Goal: Communication & Community: Share content

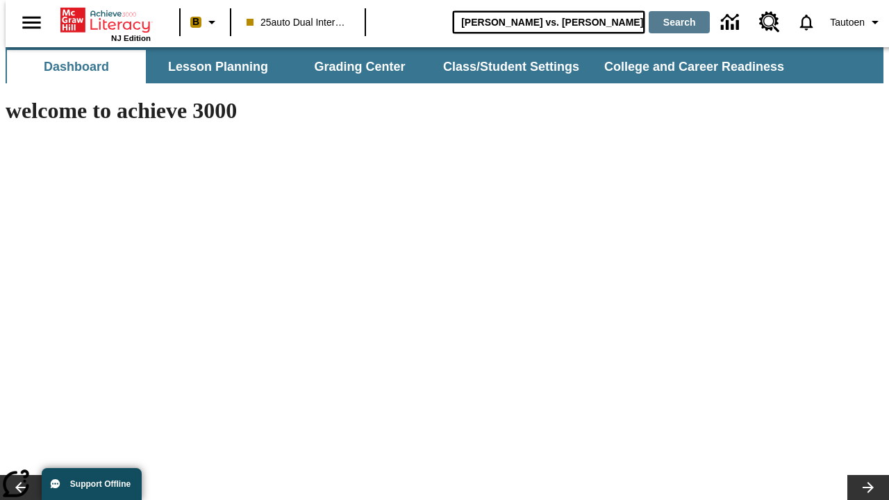
type input "[PERSON_NAME] vs. [PERSON_NAME]"
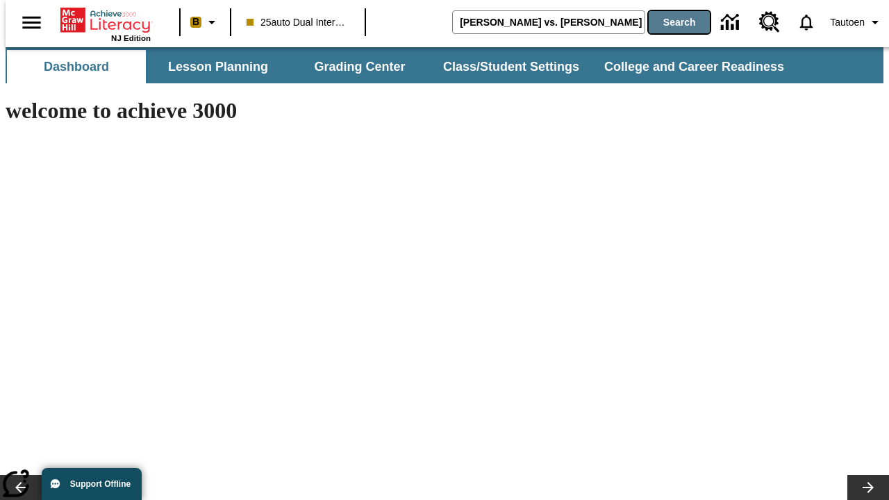
click at [670, 22] on button "Search" at bounding box center [679, 22] width 61 height 22
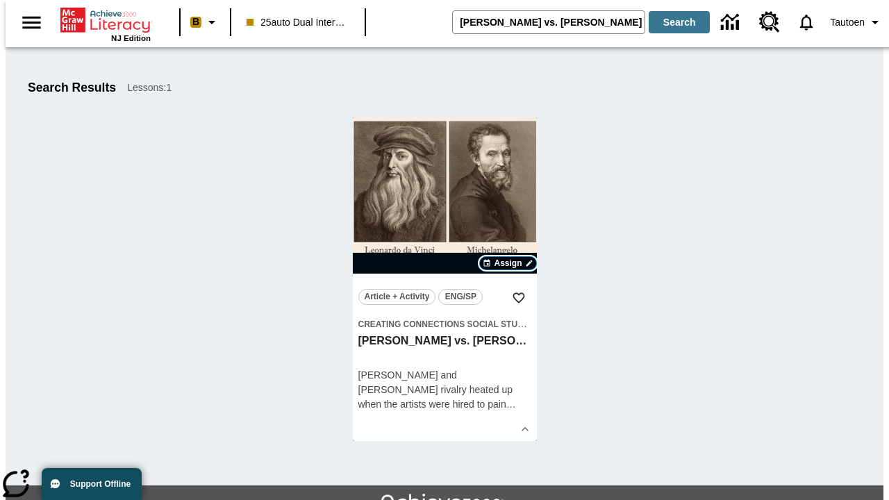
click at [508, 263] on span "Assign" at bounding box center [508, 263] width 28 height 13
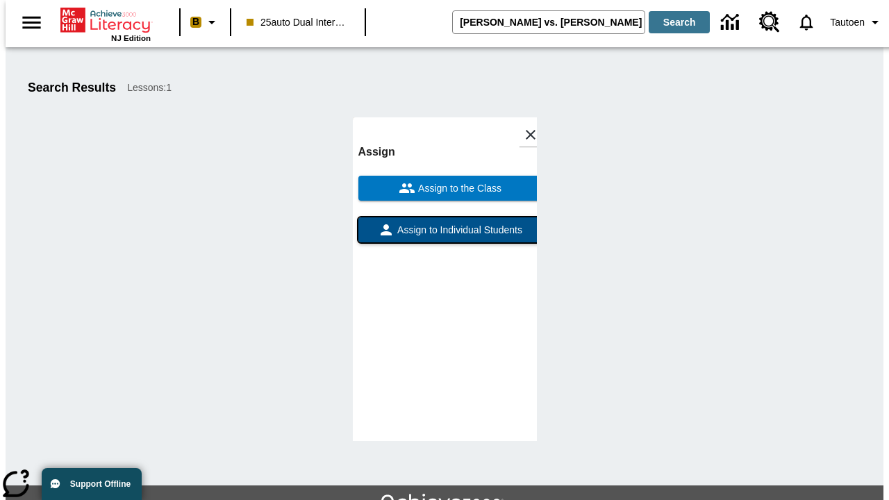
click at [445, 223] on span "Assign to Individual Students" at bounding box center [458, 230] width 128 height 15
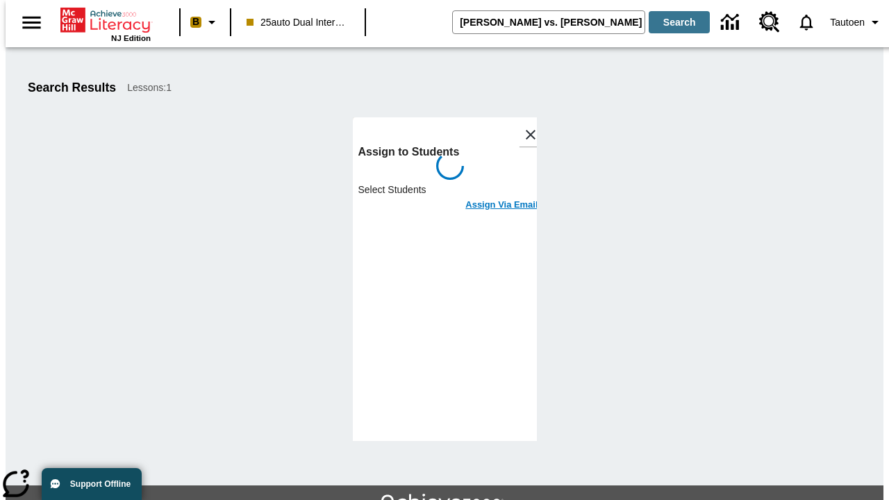
scroll to position [76, 0]
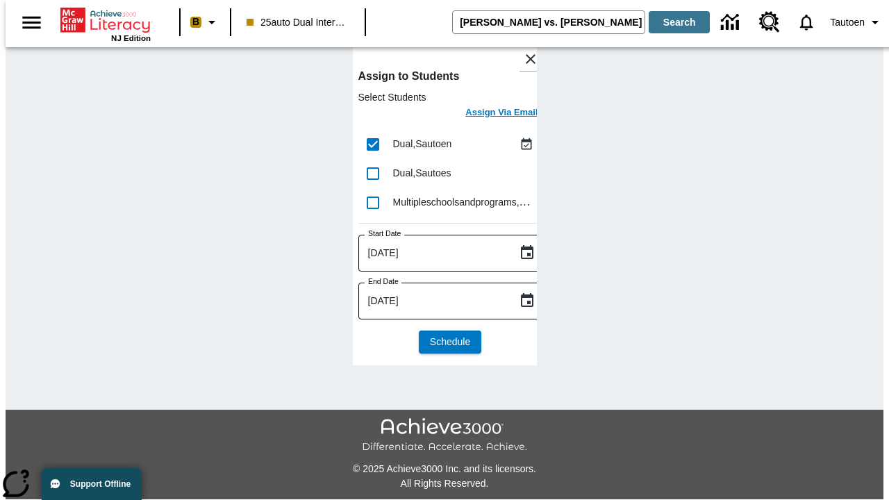
click at [491, 114] on h6 "Assign Via Email" at bounding box center [501, 113] width 72 height 16
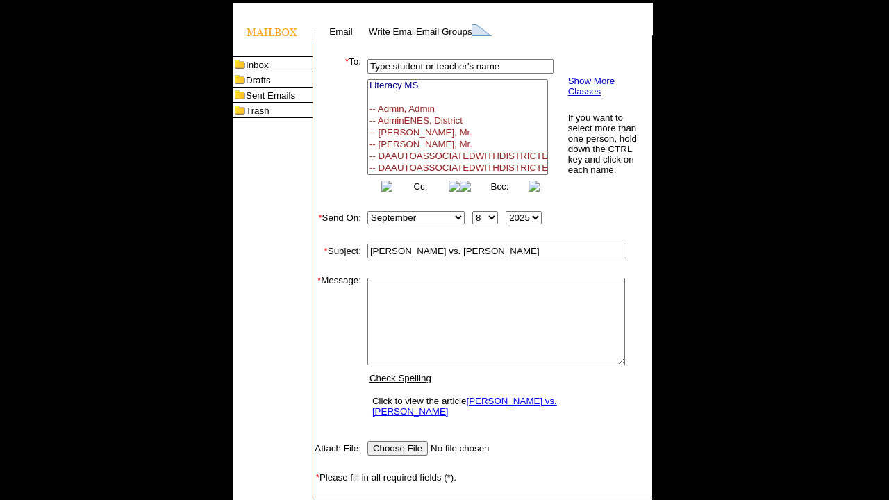
select select
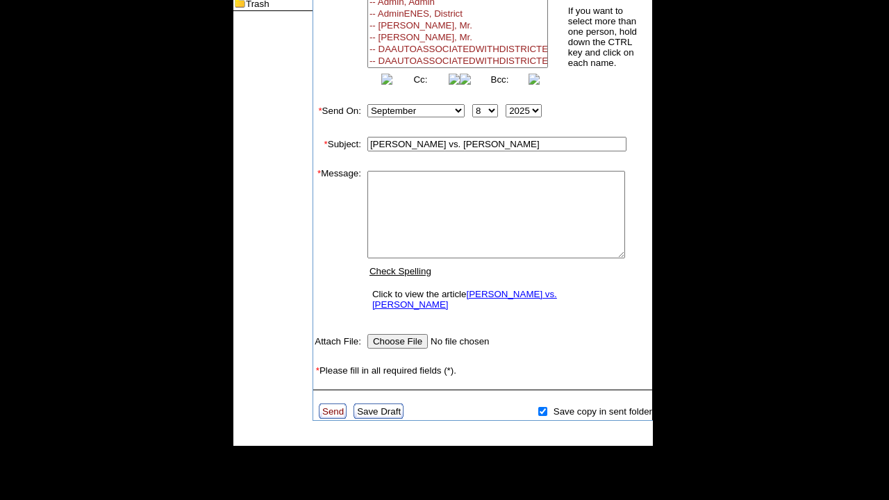
scroll to position [117, 0]
